Goal: Task Accomplishment & Management: Manage account settings

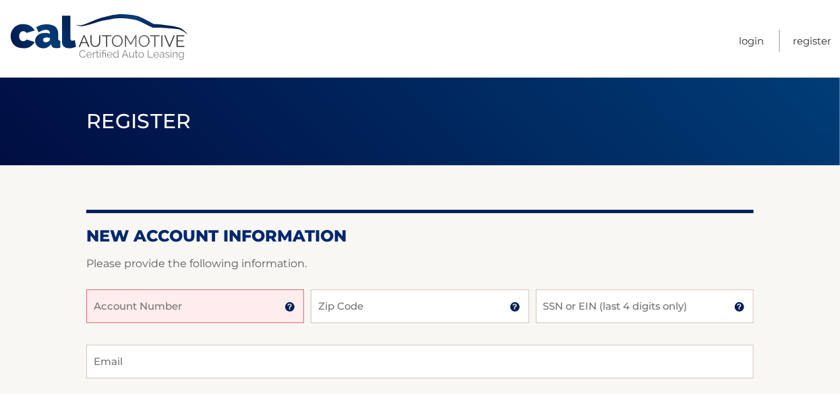
click at [127, 312] on input "Account Number" at bounding box center [195, 306] width 218 height 34
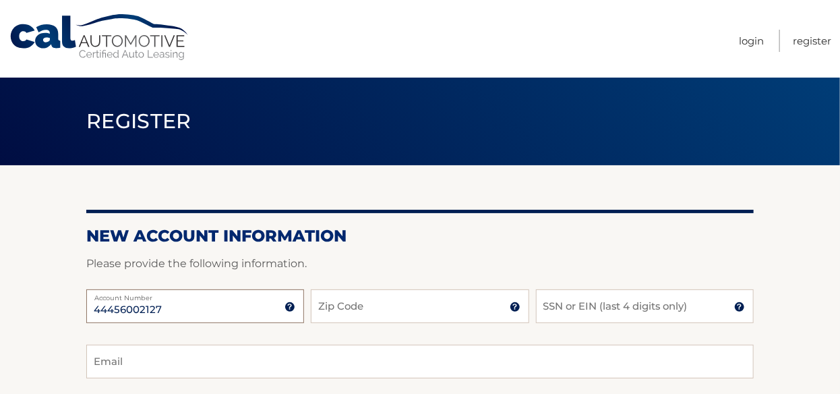
type input "44456002127"
type input "33076"
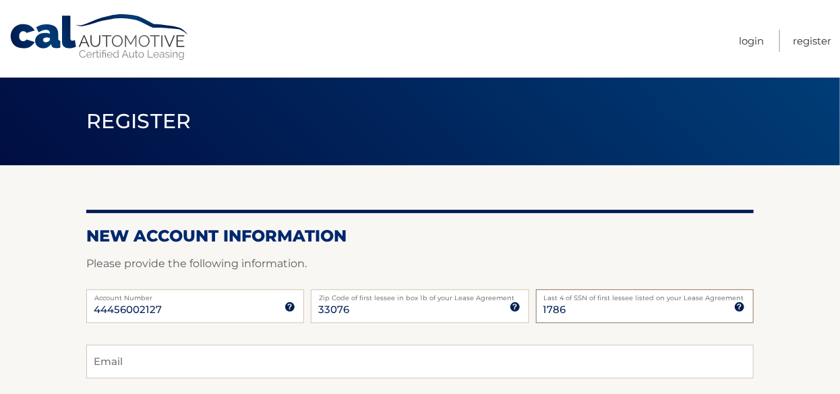
type input "1786"
type input "tuidly@gmail.com"
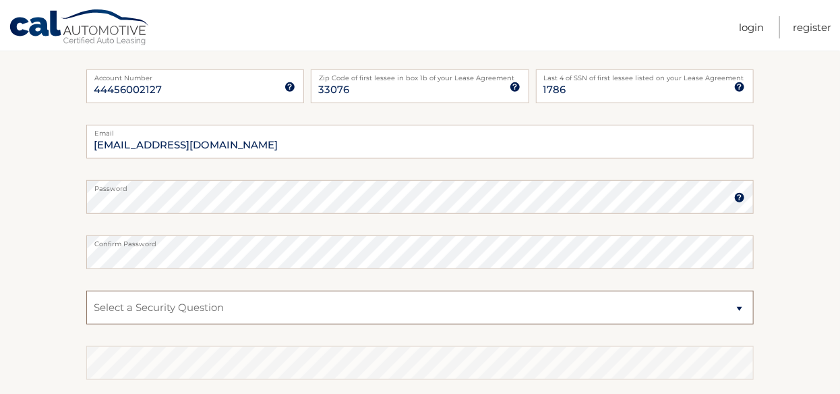
click at [742, 303] on select "Select a Security Question What was the name of your elementary school? What is…" at bounding box center [420, 308] width 668 height 34
click at [86, 291] on select "Select a Security Question What was the name of your elementary school? What is…" at bounding box center [420, 308] width 668 height 34
click at [739, 307] on select "Select a Security Question What was the name of your elementary school? What is…" at bounding box center [420, 308] width 668 height 34
select select "4"
click at [86, 291] on select "Select a Security Question What was the name of your elementary school? What is…" at bounding box center [420, 308] width 668 height 34
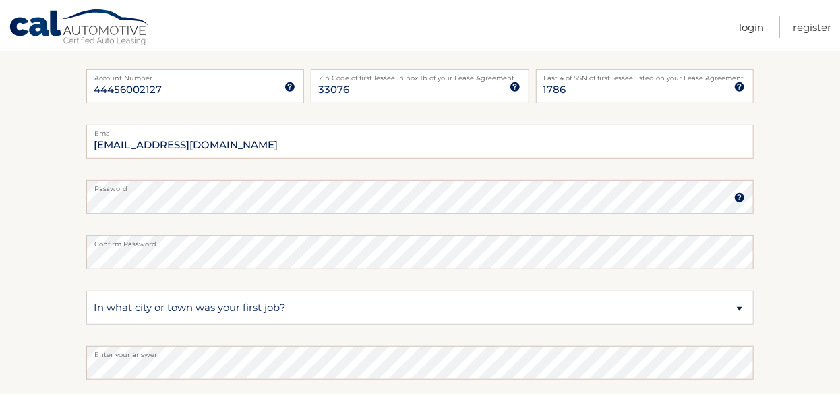
scroll to position [400, 0]
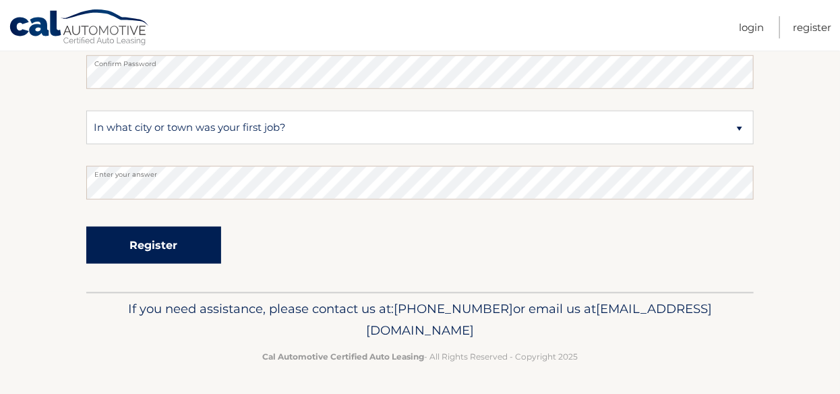
click at [137, 249] on button "Register" at bounding box center [153, 245] width 135 height 37
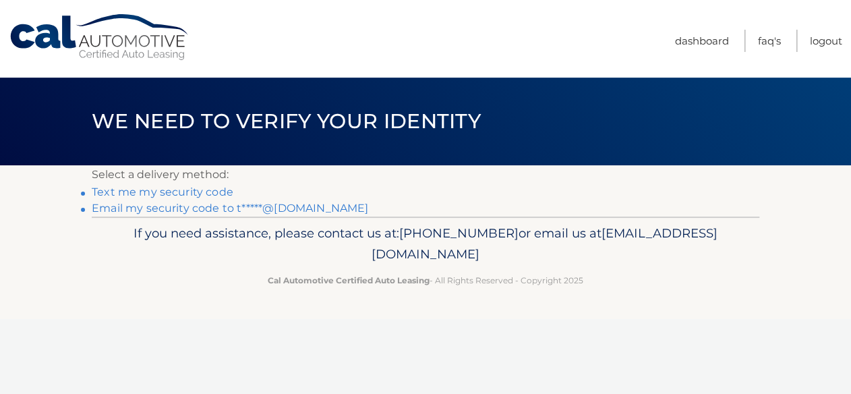
click at [135, 191] on link "Text me my security code" at bounding box center [163, 191] width 142 height 13
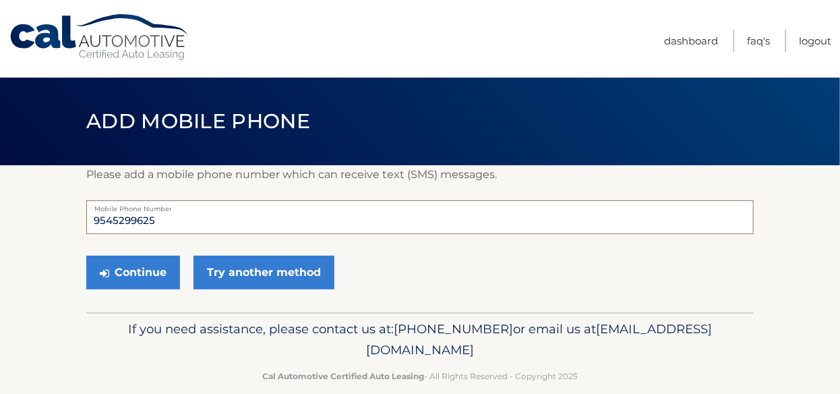
click at [175, 223] on input "9545299625" at bounding box center [420, 217] width 668 height 34
type input "9545299598"
click at [127, 277] on button "Continue" at bounding box center [133, 273] width 94 height 34
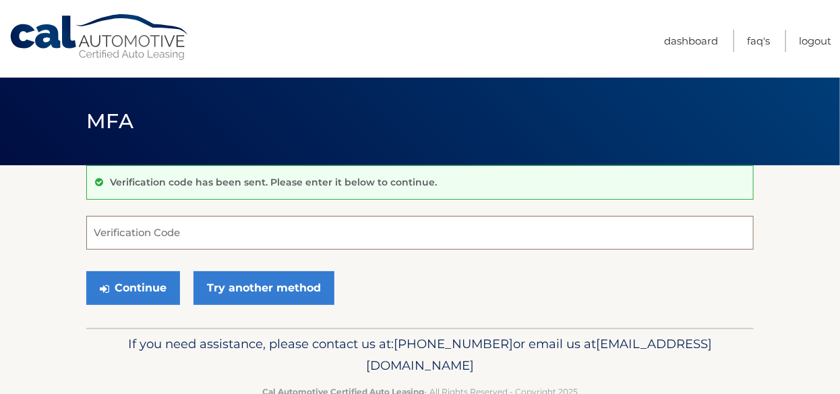
click at [283, 231] on input "Verification Code" at bounding box center [420, 233] width 668 height 34
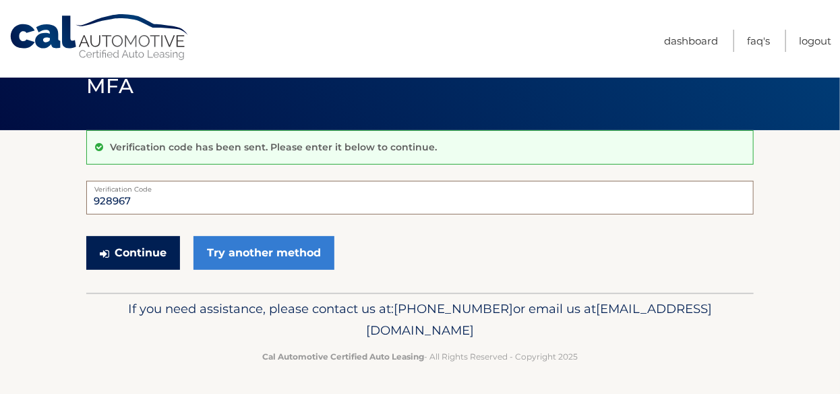
type input "928967"
click at [125, 253] on button "Continue" at bounding box center [133, 253] width 94 height 34
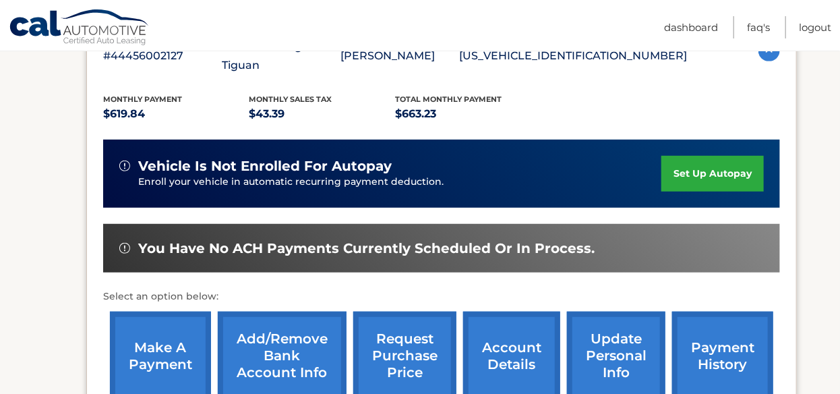
scroll to position [337, 0]
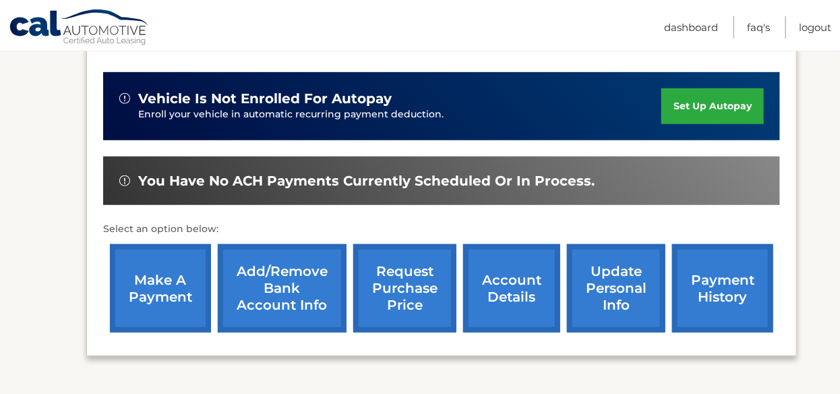
click at [689, 88] on link "set up autopay" at bounding box center [713, 106] width 103 height 36
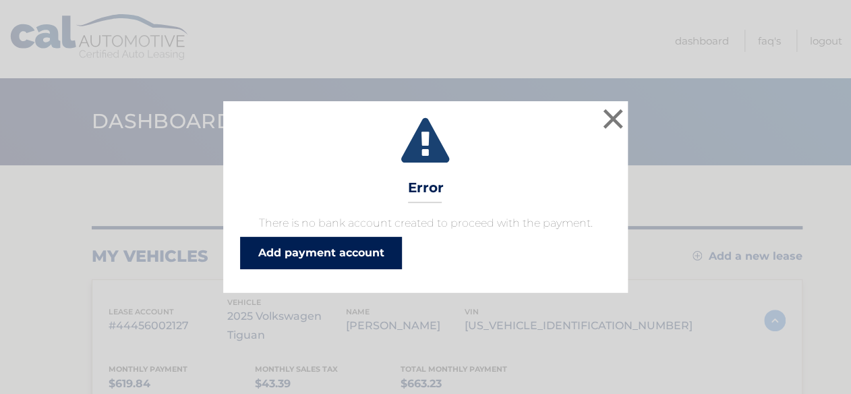
click at [351, 250] on link "Add payment account" at bounding box center [321, 253] width 162 height 32
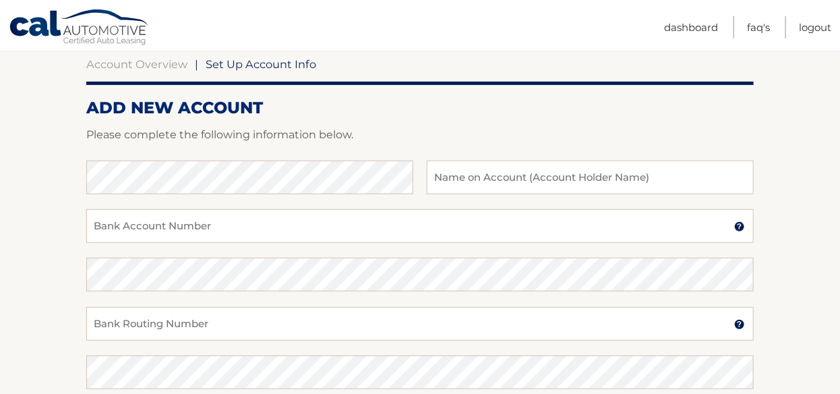
scroll to position [202, 0]
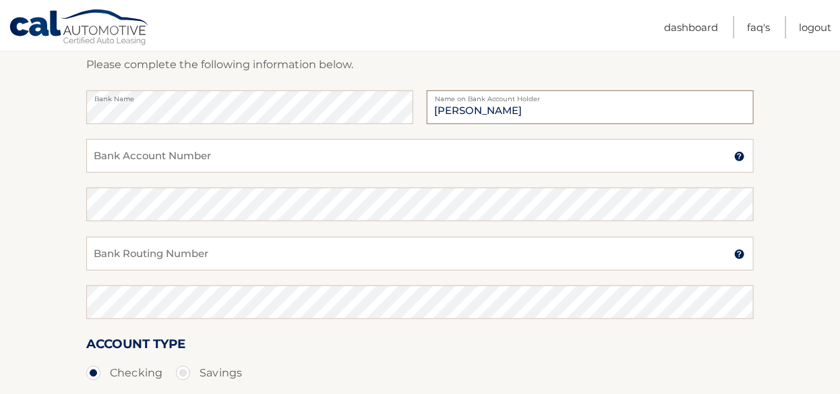
type input "Tuidly Perez"
click at [146, 152] on input "Bank Account Number" at bounding box center [420, 156] width 668 height 34
type input "3105734126"
click at [128, 256] on input "Bank Routing Number" at bounding box center [420, 254] width 668 height 34
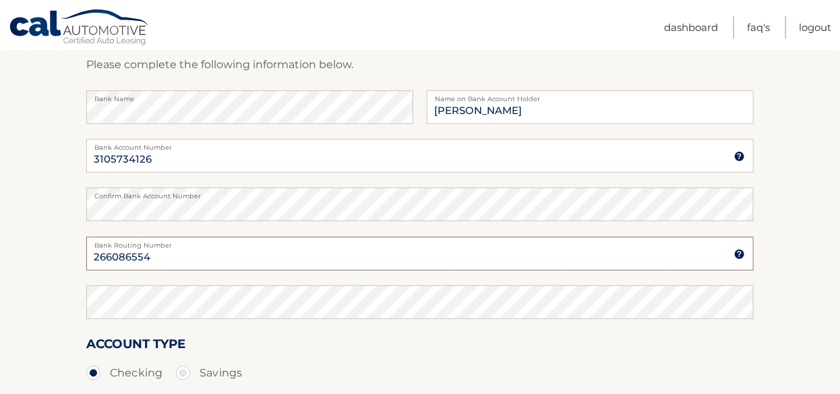
type input "266086554"
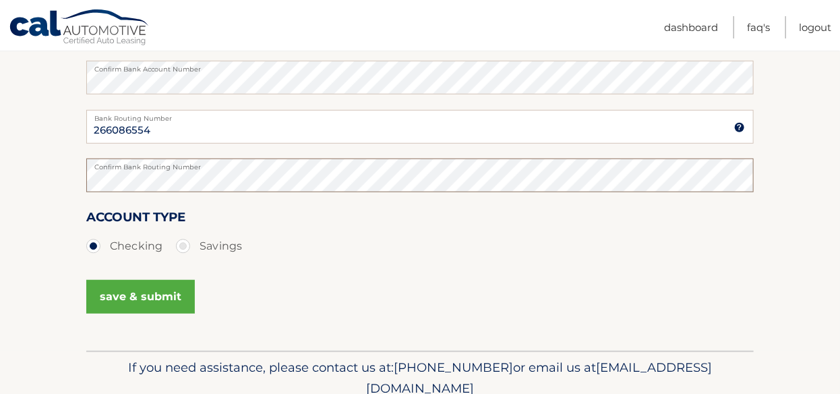
scroll to position [337, 0]
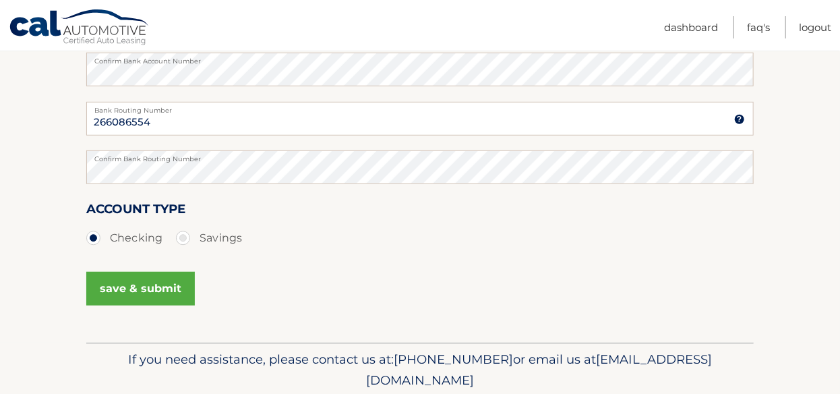
click at [125, 292] on button "save & submit" at bounding box center [140, 289] width 109 height 34
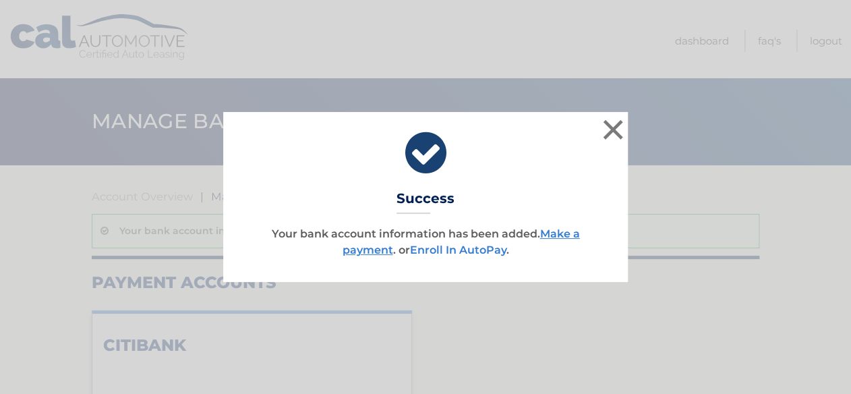
click at [442, 250] on link "Enroll In AutoPay" at bounding box center [458, 249] width 96 height 13
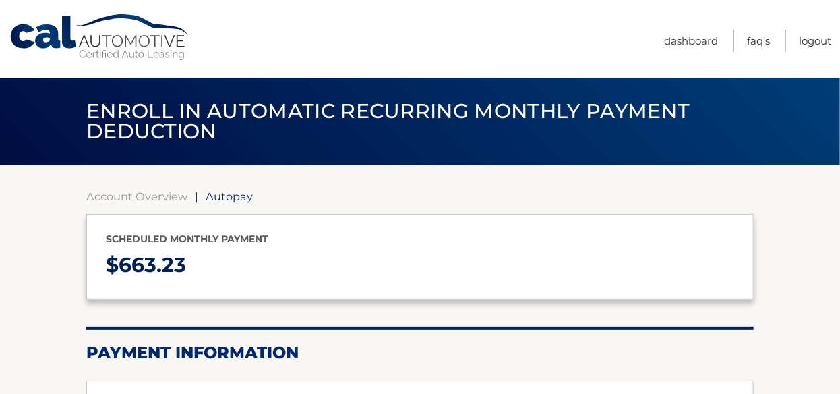
select select "ZjViZWU5Y2MtOWU2YS00ZWFmLTkxMzAtNzYwMzM1YTBhZjA1"
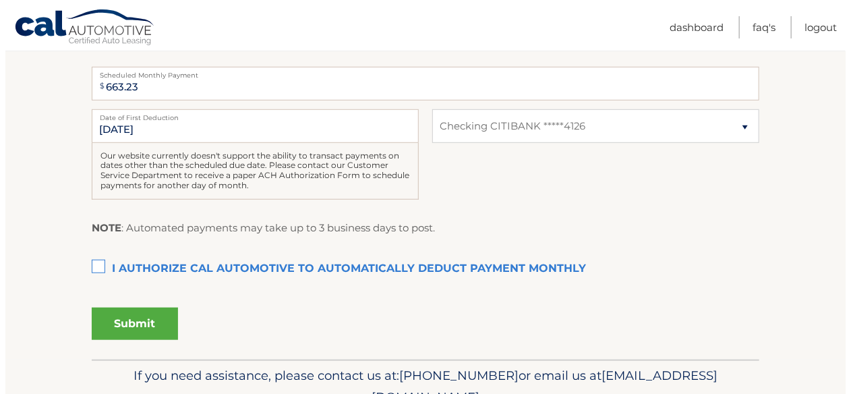
scroll to position [337, 0]
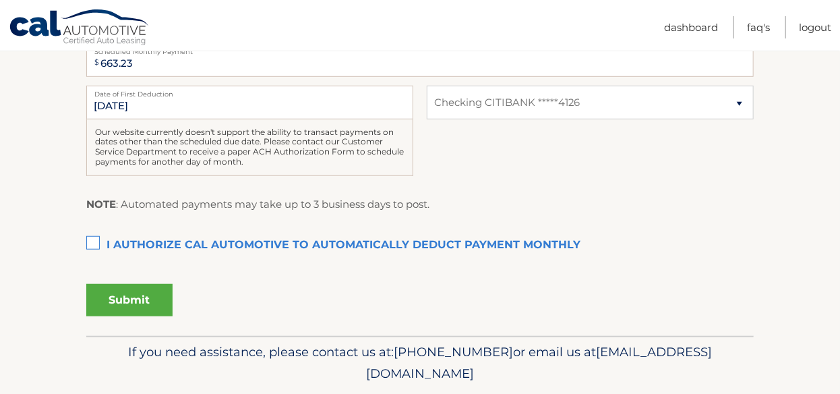
click at [92, 247] on label "I authorize cal automotive to automatically deduct payment monthly This checkbo…" at bounding box center [420, 245] width 668 height 27
click at [0, 0] on input "I authorize cal automotive to automatically deduct payment monthly This checkbo…" at bounding box center [0, 0] width 0 height 0
click at [119, 309] on button "Submit" at bounding box center [129, 300] width 86 height 32
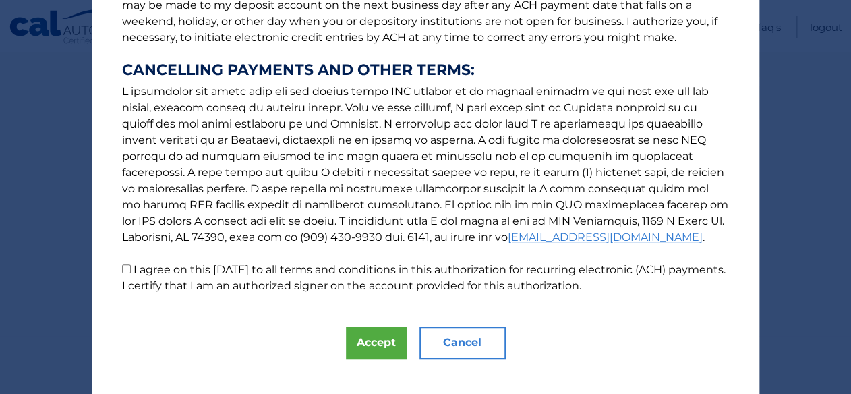
scroll to position [243, 0]
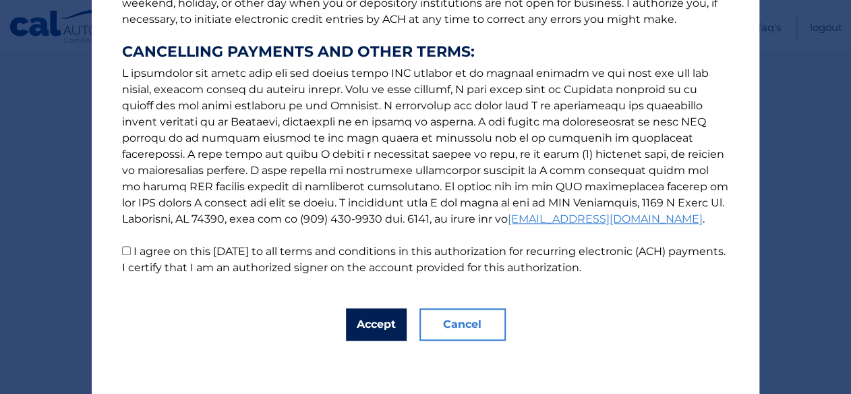
click at [368, 323] on button "Accept" at bounding box center [376, 324] width 61 height 32
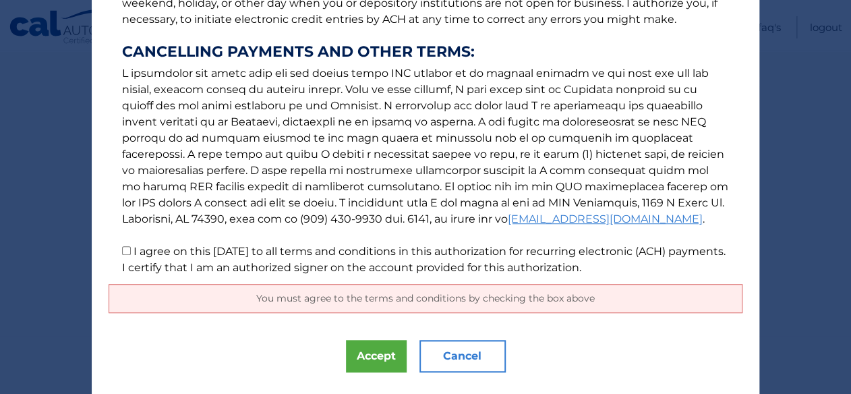
click at [111, 250] on p "The words "I" "me" and "my" mean any identified Customer who signs this Authori…" at bounding box center [426, 30] width 634 height 491
click at [122, 253] on input "I agree on this 09/21/2025 to all terms and conditions in this authorization fo…" at bounding box center [126, 250] width 9 height 9
checkbox input "true"
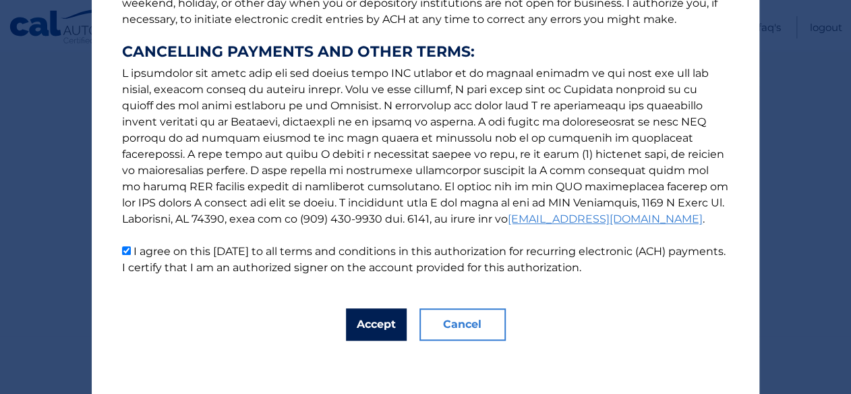
click at [360, 324] on button "Accept" at bounding box center [376, 324] width 61 height 32
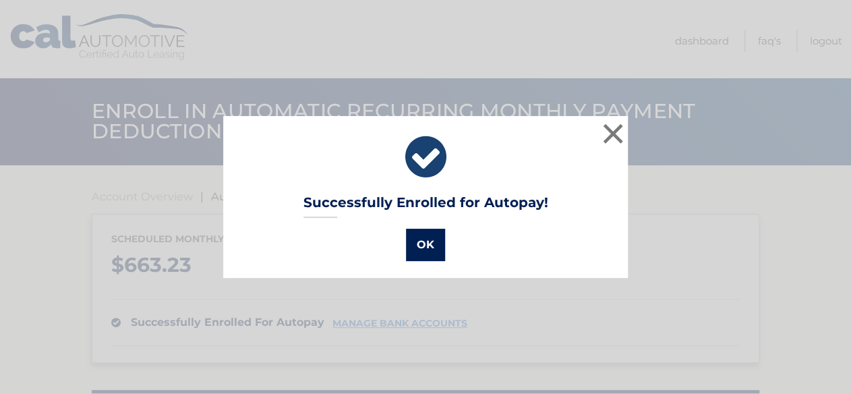
click at [426, 244] on button "OK" at bounding box center [425, 245] width 39 height 32
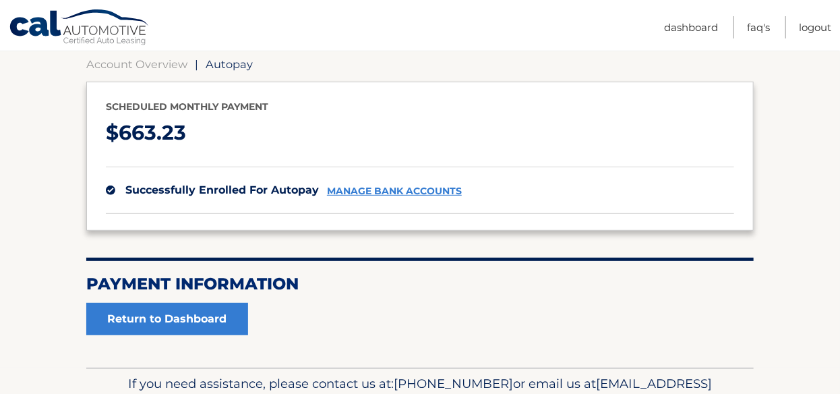
scroll to position [135, 0]
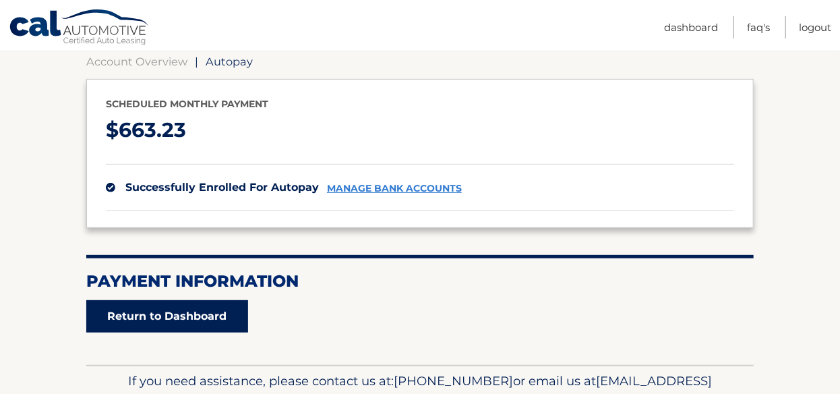
click at [160, 307] on link "Return to Dashboard" at bounding box center [167, 316] width 162 height 32
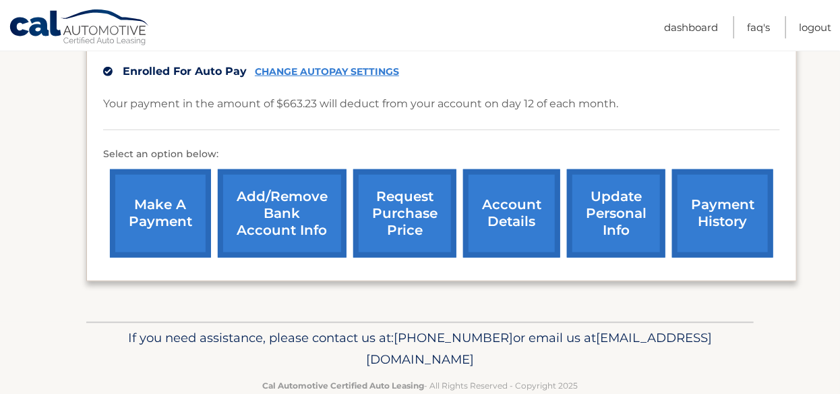
scroll to position [370, 0]
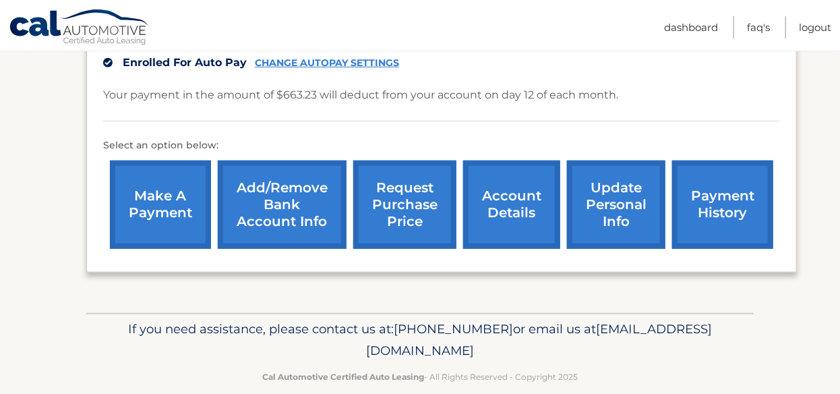
click at [146, 179] on link "make a payment" at bounding box center [160, 204] width 101 height 88
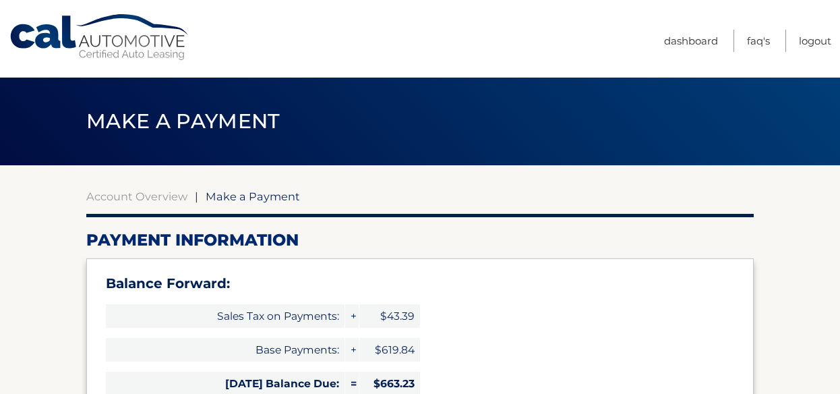
select select "ZjViZWU5Y2MtOWU2YS00ZWFmLTkxMzAtNzYwMzM1YTBhZjA1"
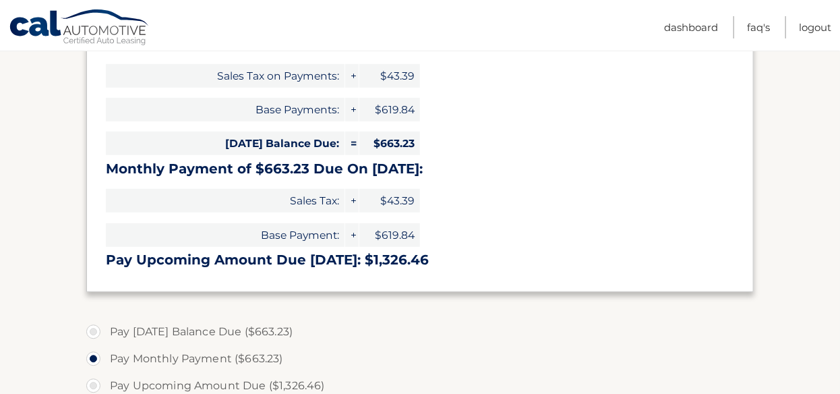
scroll to position [270, 0]
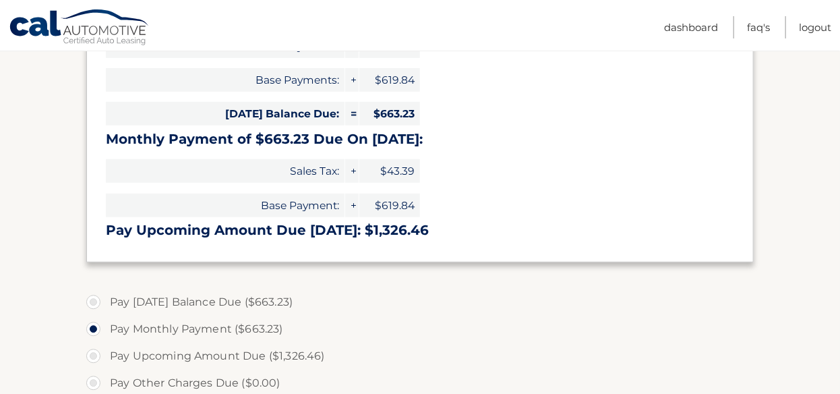
click at [88, 300] on label "Pay Today's Balance Due ($663.23)" at bounding box center [420, 302] width 668 height 27
click at [92, 300] on input "Pay Today's Balance Due ($663.23)" at bounding box center [98, 300] width 13 height 22
radio input "true"
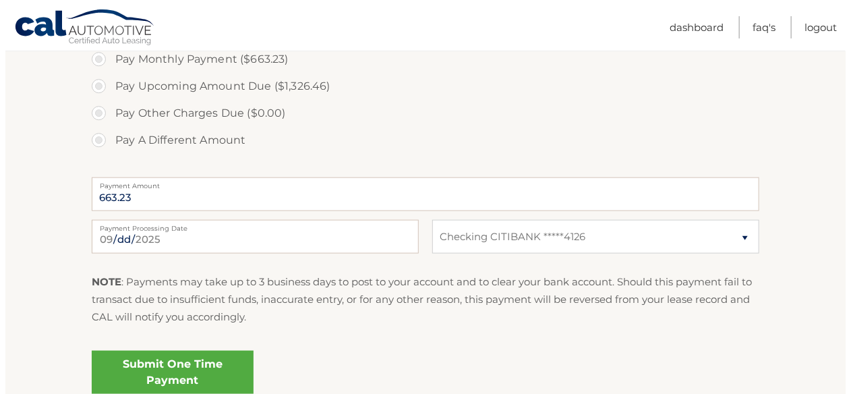
scroll to position [607, 0]
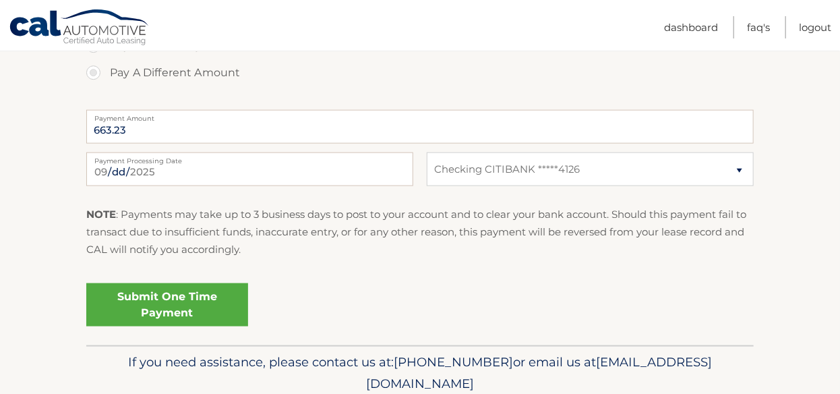
click at [166, 301] on link "Submit One Time Payment" at bounding box center [167, 304] width 162 height 43
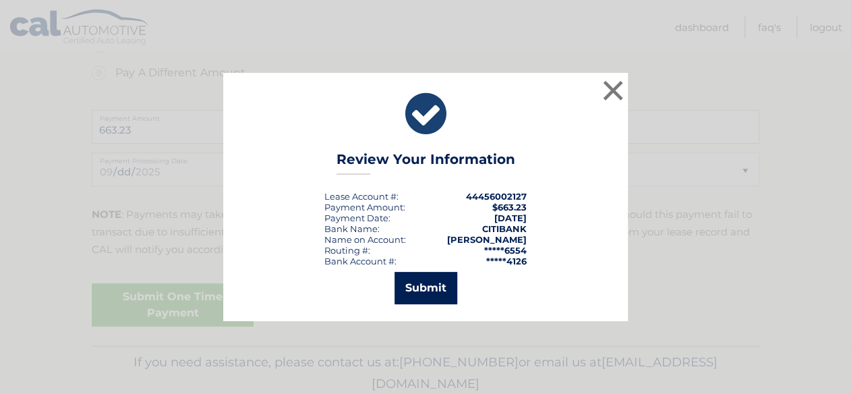
click at [419, 291] on button "Submit" at bounding box center [426, 288] width 63 height 32
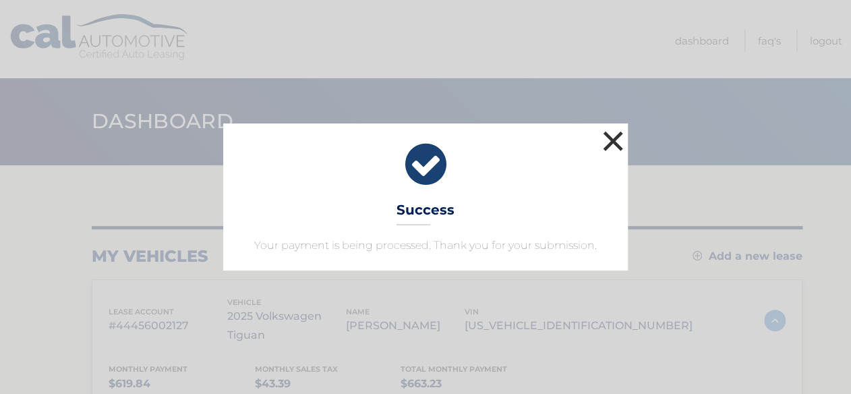
click at [613, 140] on button "×" at bounding box center [613, 140] width 27 height 27
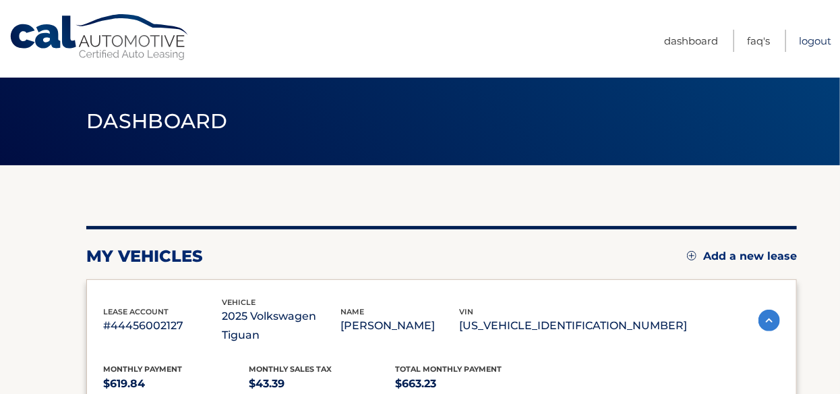
click at [804, 41] on link "Logout" at bounding box center [815, 41] width 32 height 22
